Goal: Task Accomplishment & Management: Use online tool/utility

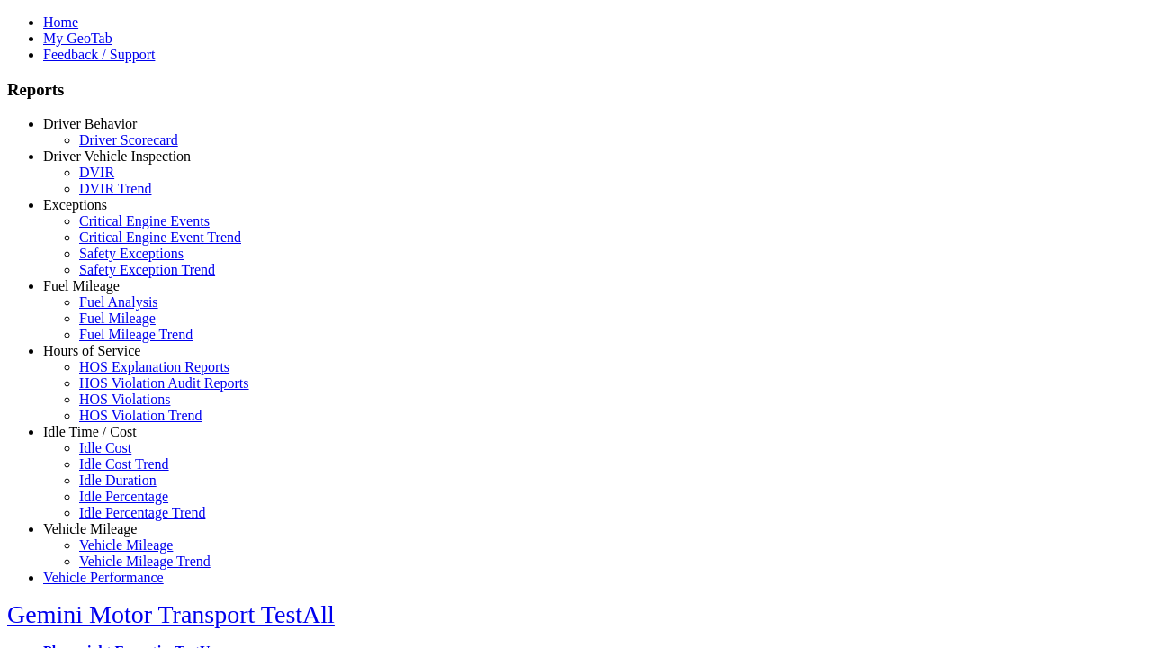
type input "**********"
type input "*********"
